Goal: Transaction & Acquisition: Purchase product/service

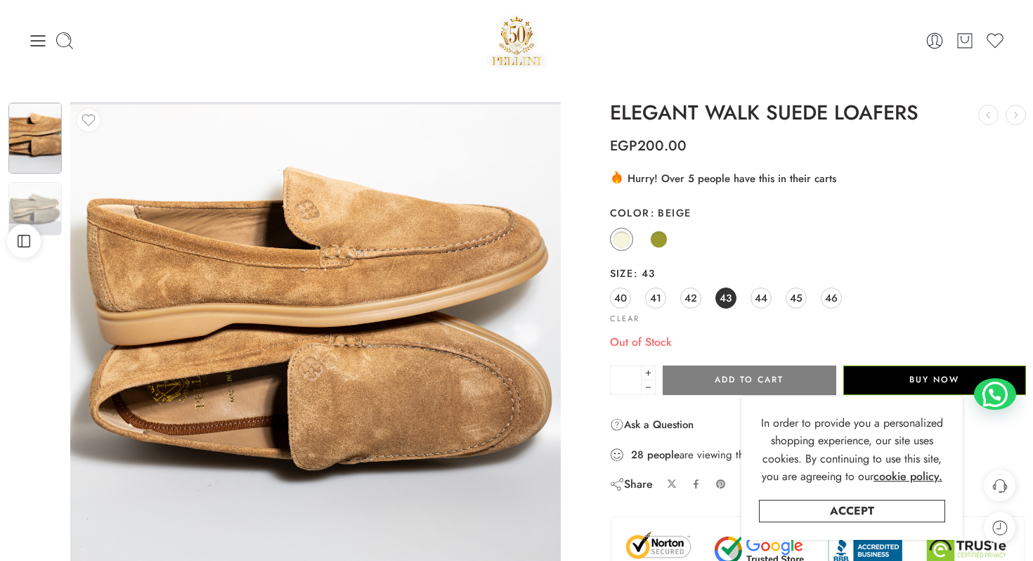
click at [519, 53] on img at bounding box center [516, 41] width 60 height 60
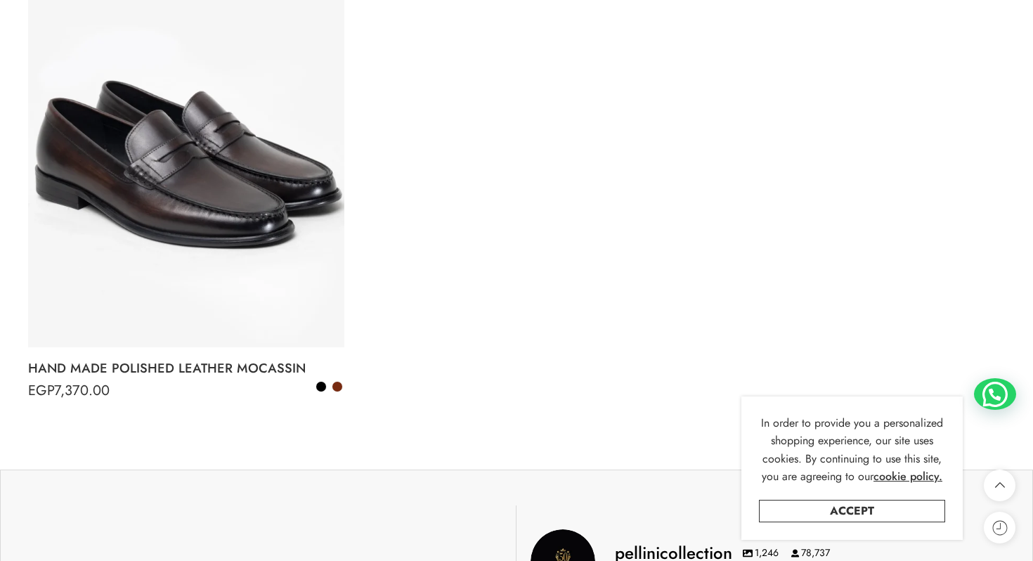
scroll to position [1949, 0]
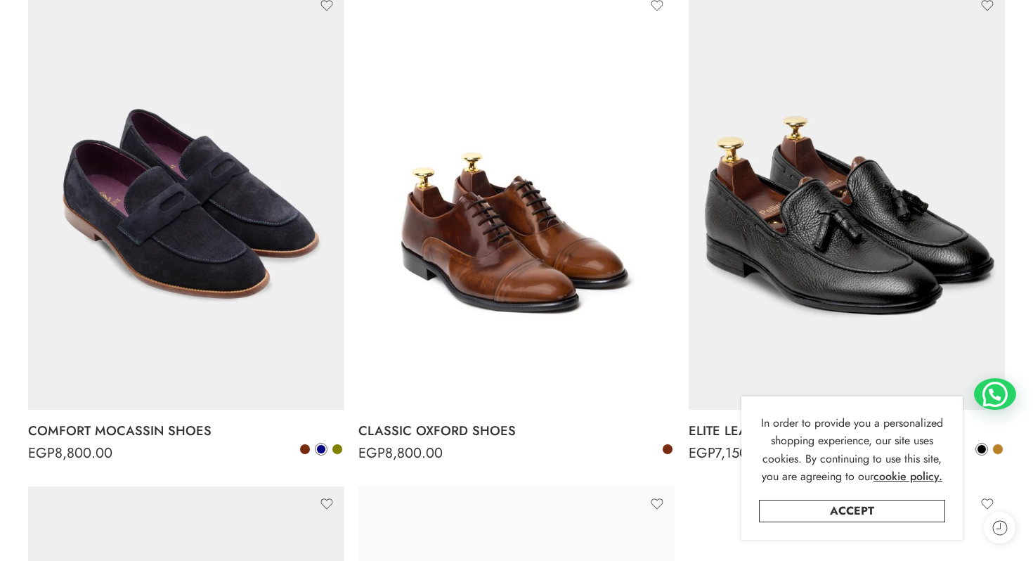
scroll to position [272, 0]
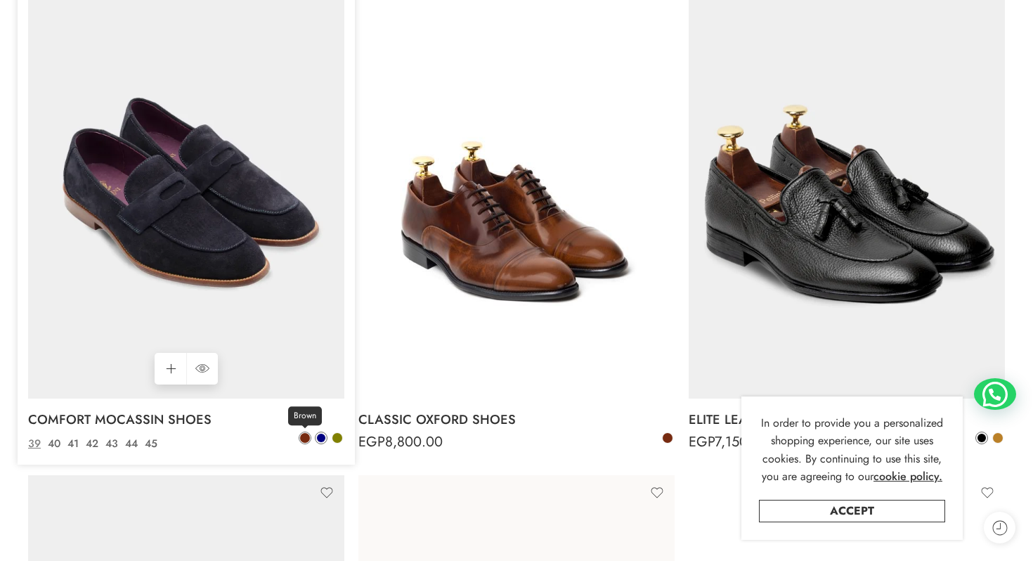
click at [302, 434] on span at bounding box center [305, 438] width 10 height 10
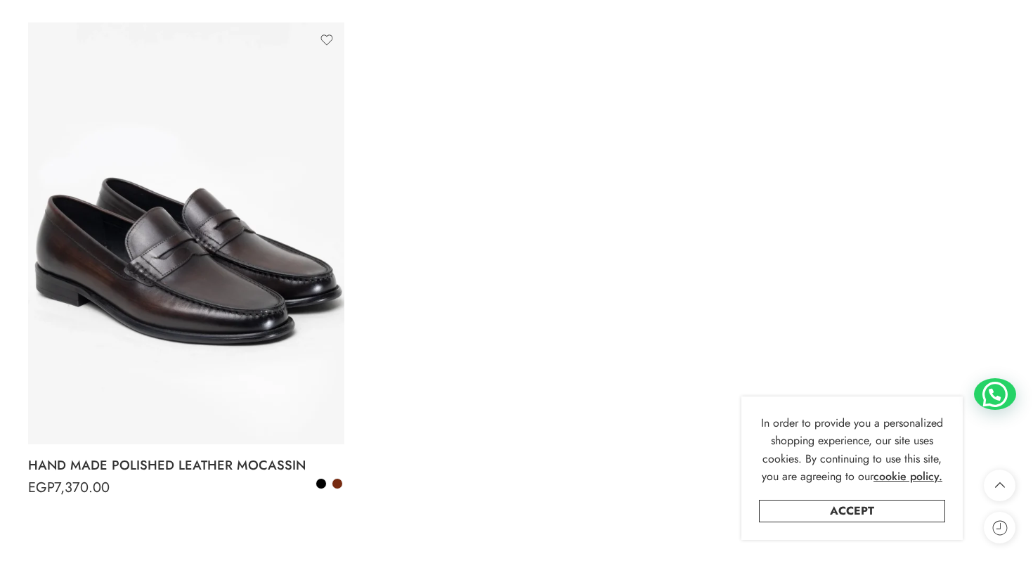
scroll to position [1722, 0]
click at [336, 476] on link "HAND MADE POLISHED LEATHER MOCASSIN" at bounding box center [186, 464] width 316 height 28
click at [338, 487] on span at bounding box center [337, 483] width 10 height 10
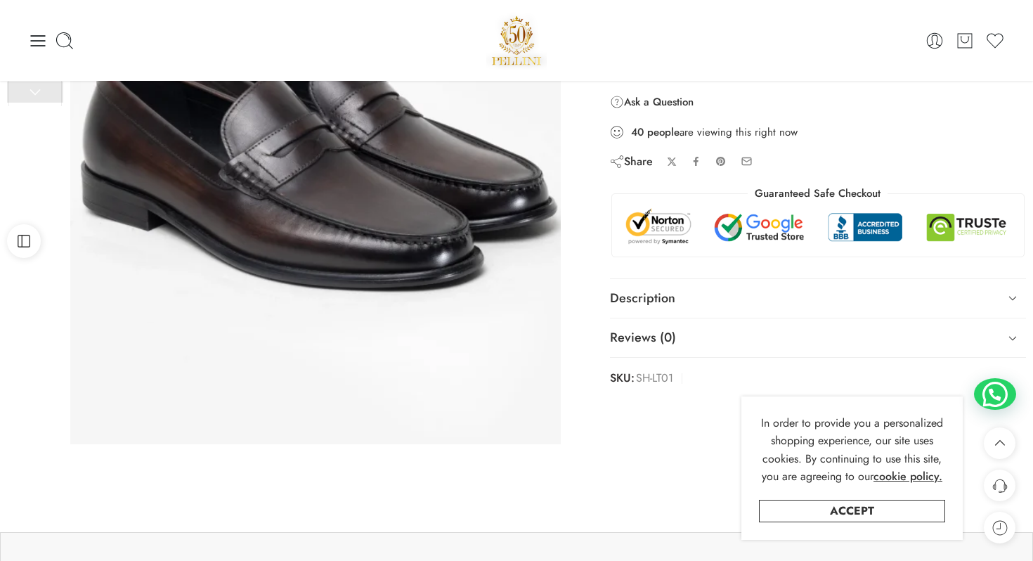
scroll to position [155, 0]
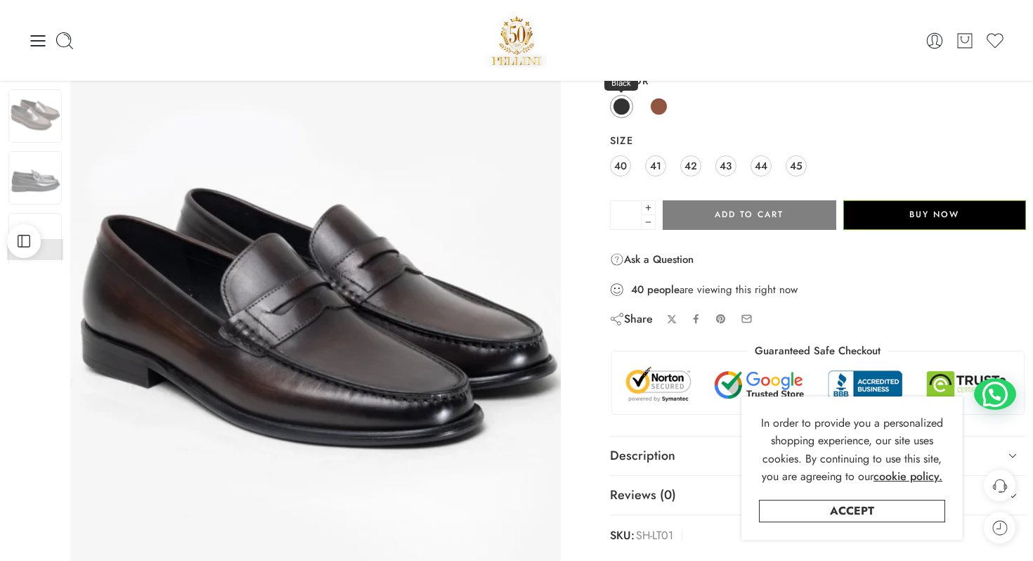
click at [620, 114] on span at bounding box center [621, 107] width 18 height 18
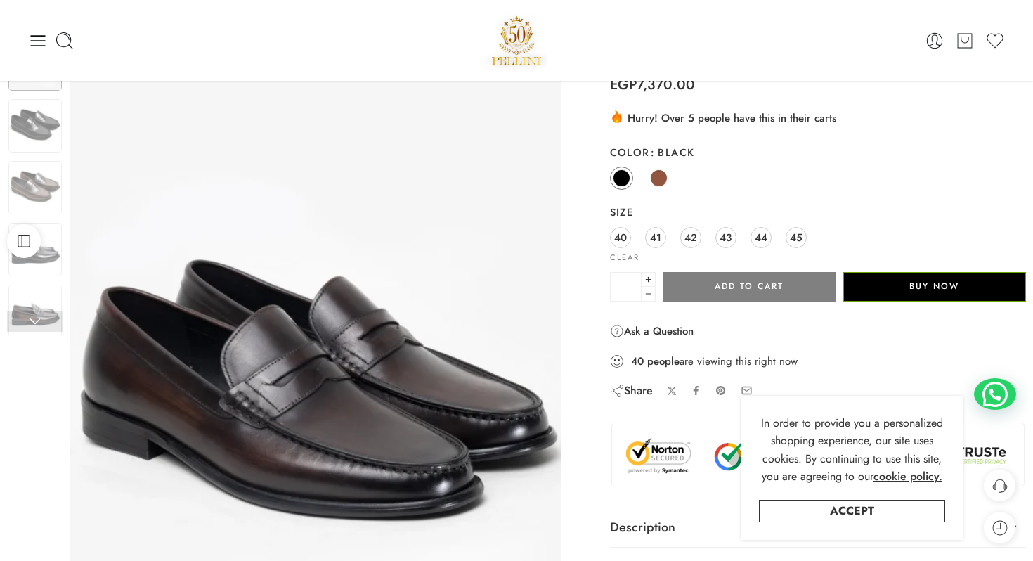
scroll to position [0, 0]
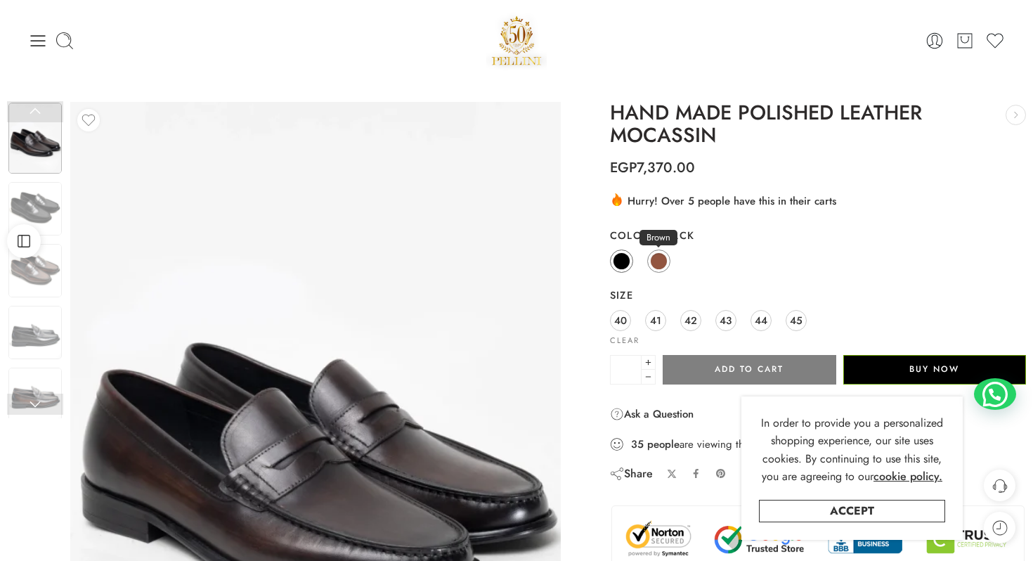
click at [657, 262] on span at bounding box center [659, 261] width 18 height 18
click at [617, 261] on span at bounding box center [621, 261] width 18 height 18
